Goal: Transaction & Acquisition: Subscribe to service/newsletter

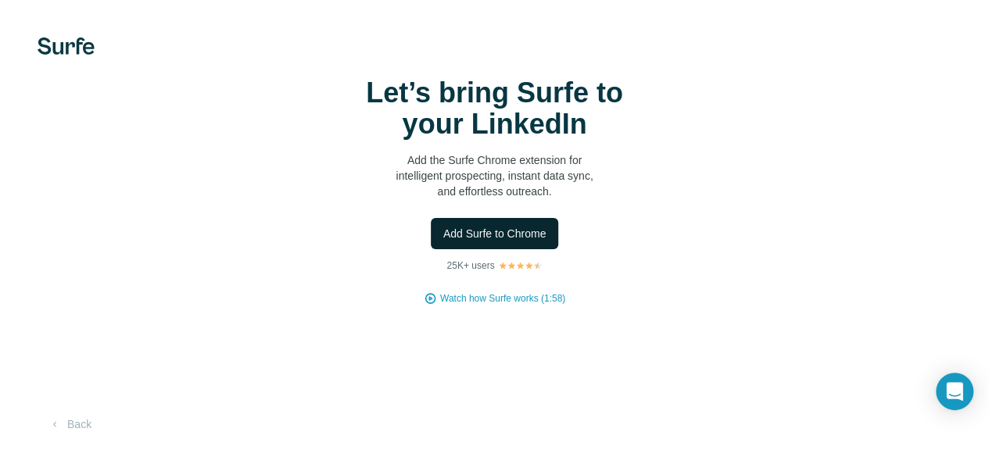
click at [443, 242] on span "Add Surfe to Chrome" at bounding box center [494, 234] width 103 height 16
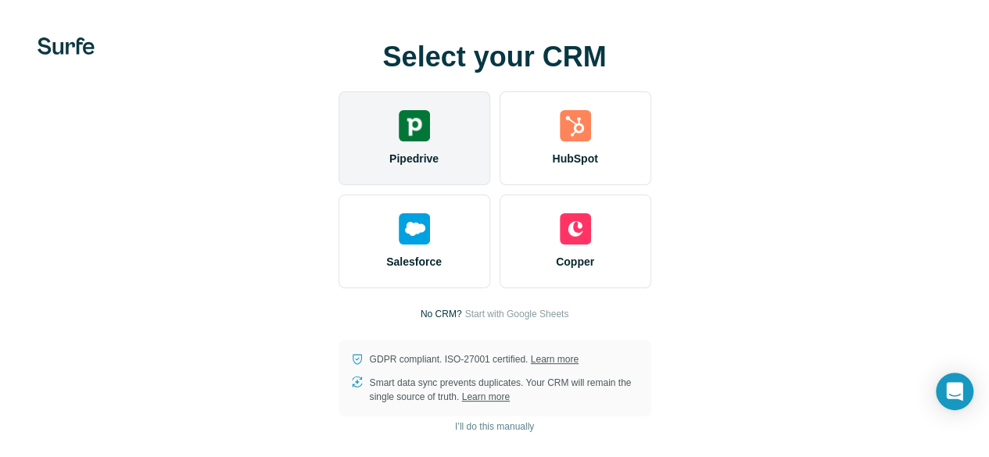
click at [399, 141] on img at bounding box center [414, 125] width 31 height 31
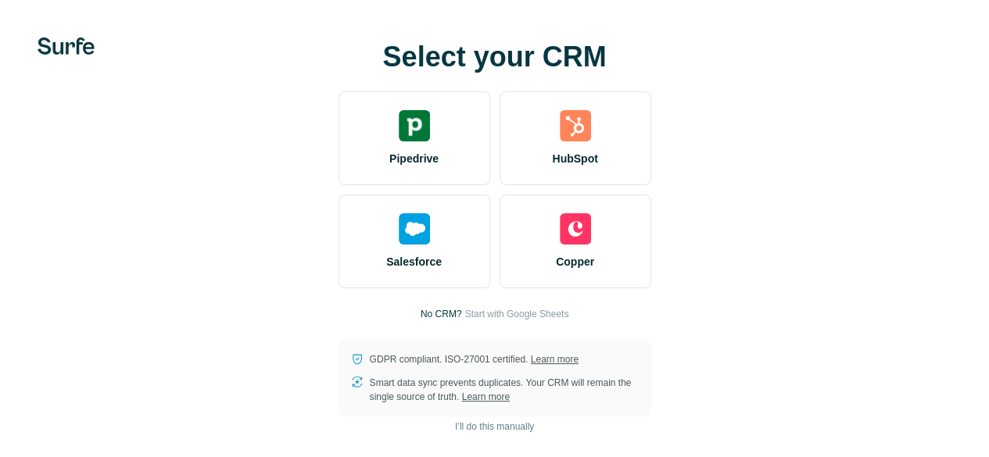
scroll to position [41, 0]
